Goal: Information Seeking & Learning: Understand process/instructions

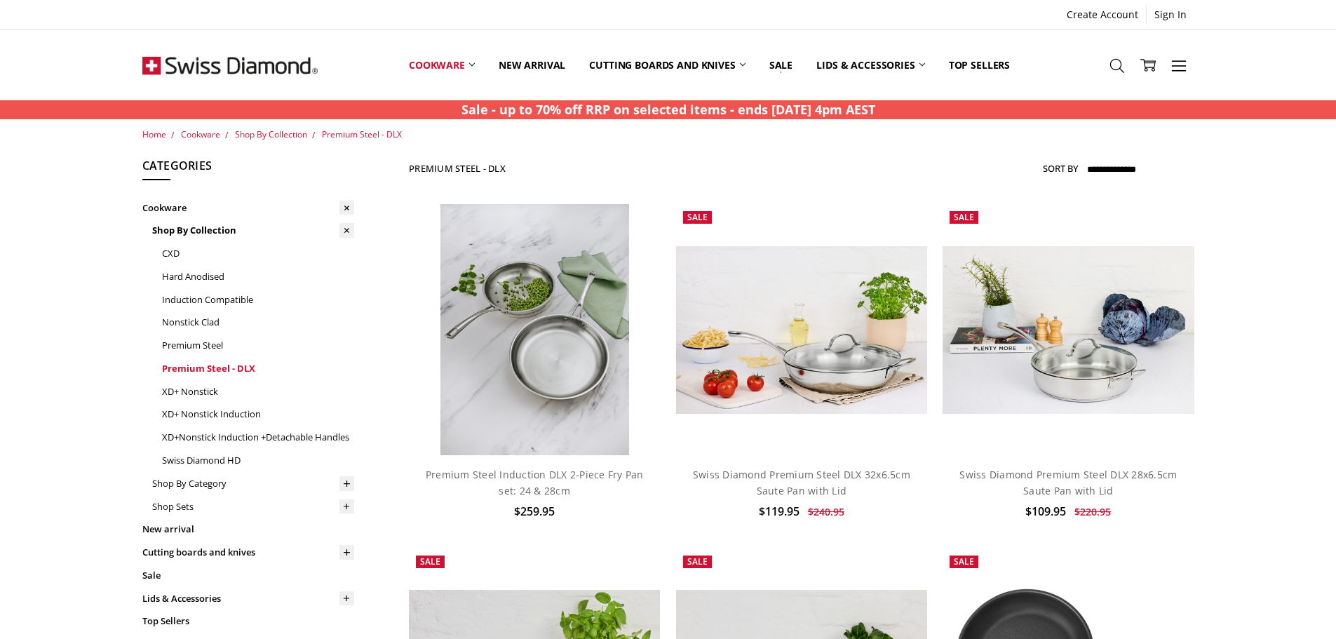
click at [220, 368] on link "Premium Steel - DLX" at bounding box center [258, 368] width 192 height 23
drag, startPoint x: 515, startPoint y: 167, endPoint x: 422, endPoint y: 166, distance: 92.6
click at [412, 166] on div "**********" at bounding box center [801, 169] width 785 height 24
copy h1 "Premium Steel - DLX"
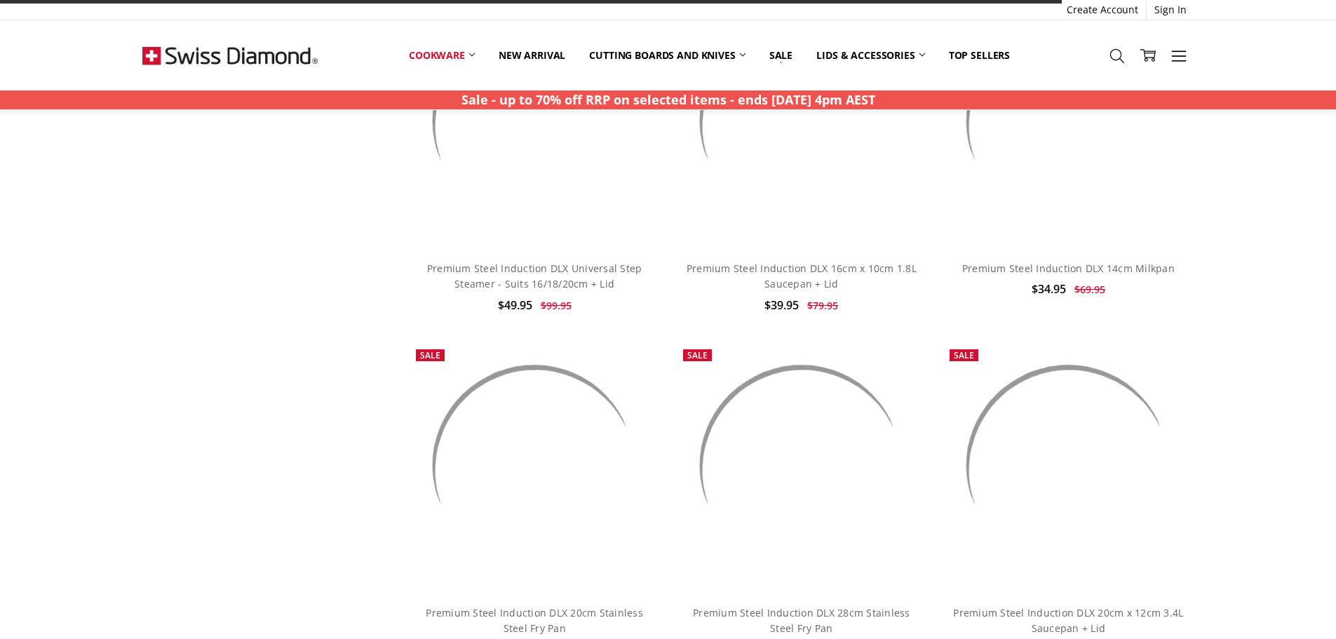
scroll to position [2990, 0]
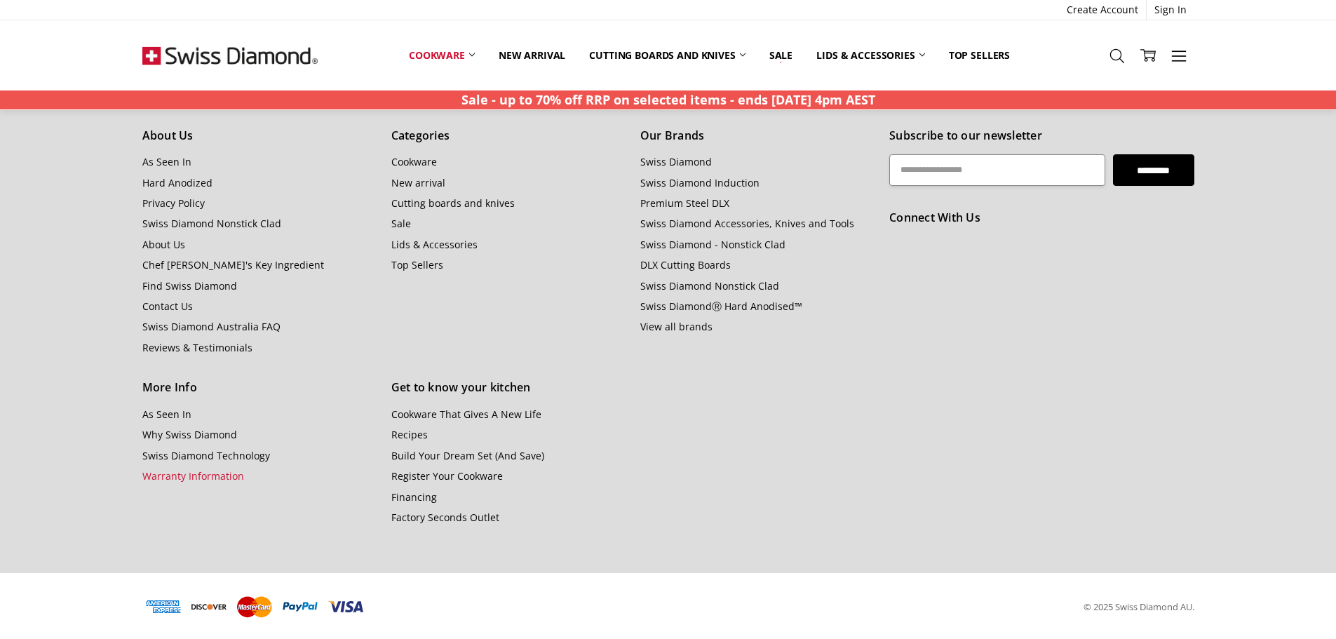
click at [214, 473] on link "Warranty Information" at bounding box center [193, 475] width 102 height 13
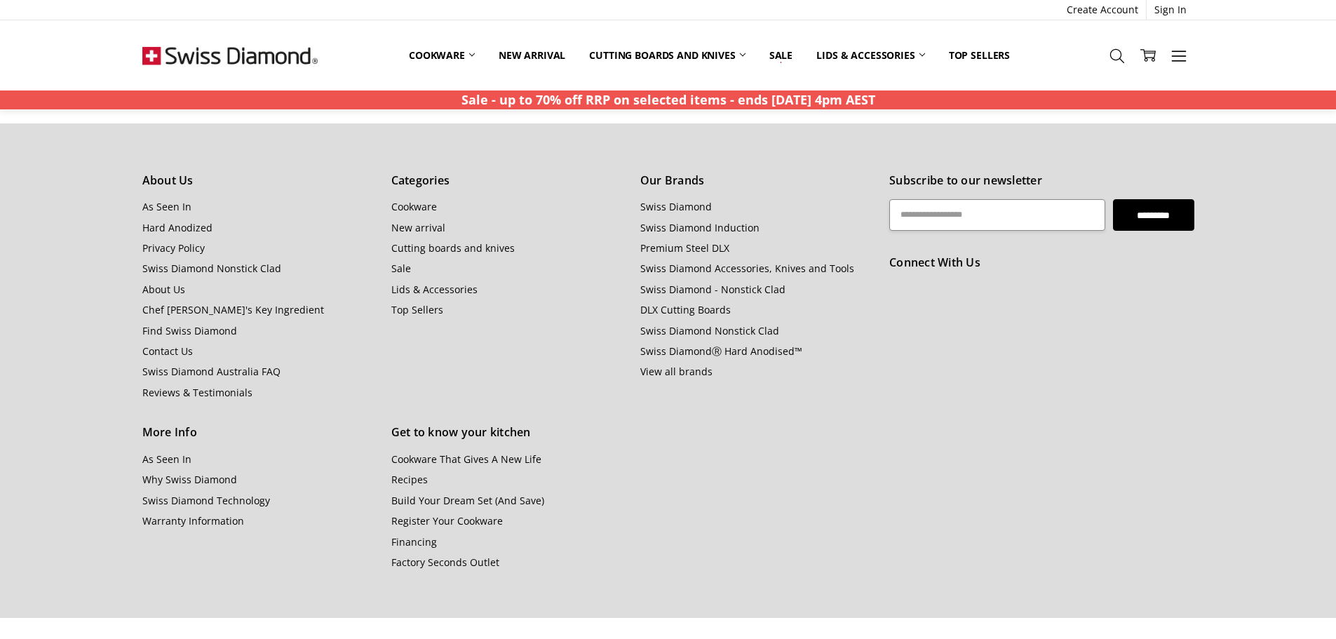
scroll to position [1458, 0]
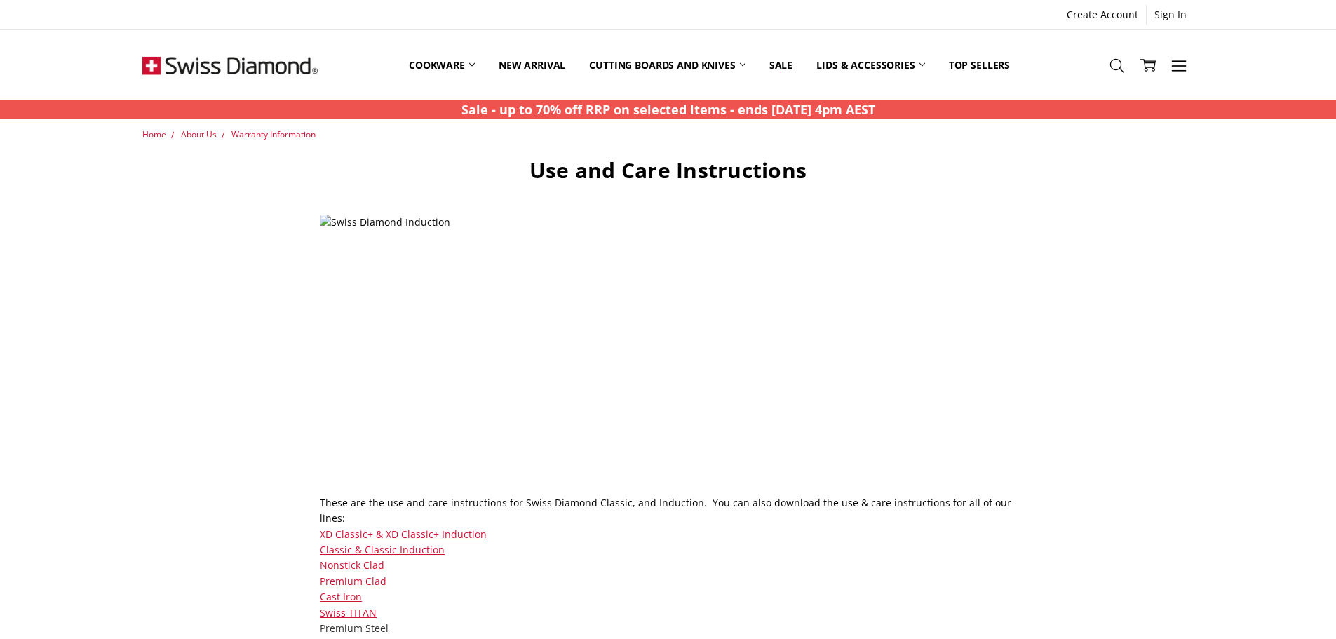
click at [332, 621] on link "Premium Steel" at bounding box center [354, 627] width 69 height 13
